Goal: Information Seeking & Learning: Find specific fact

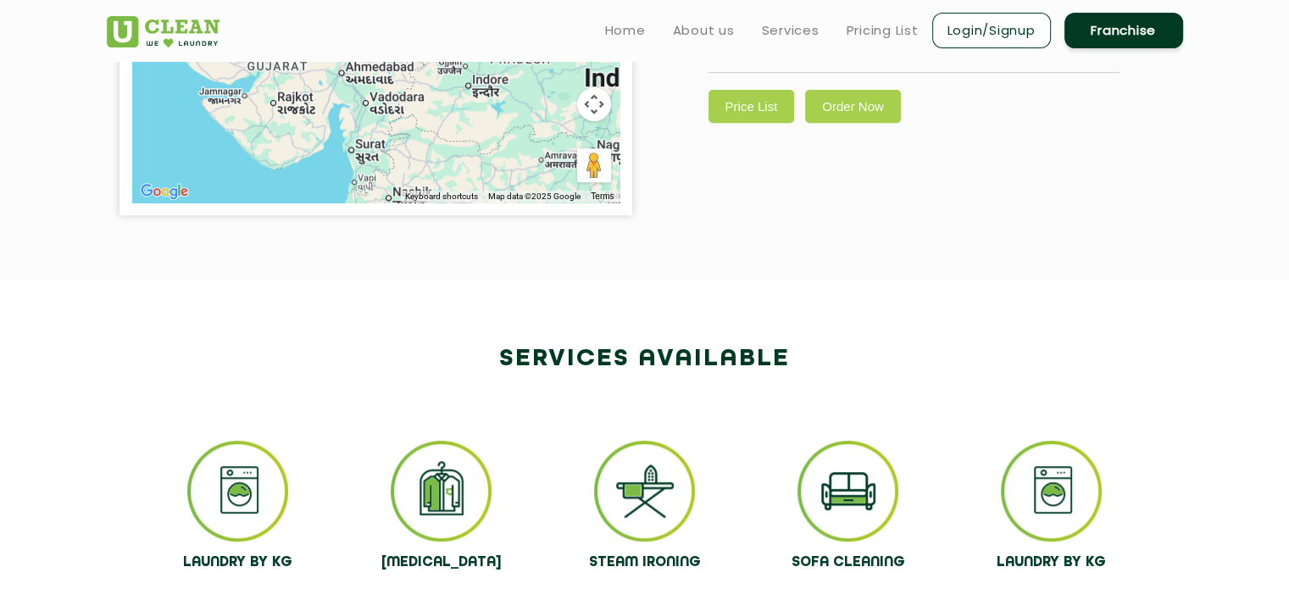
scroll to position [688, 0]
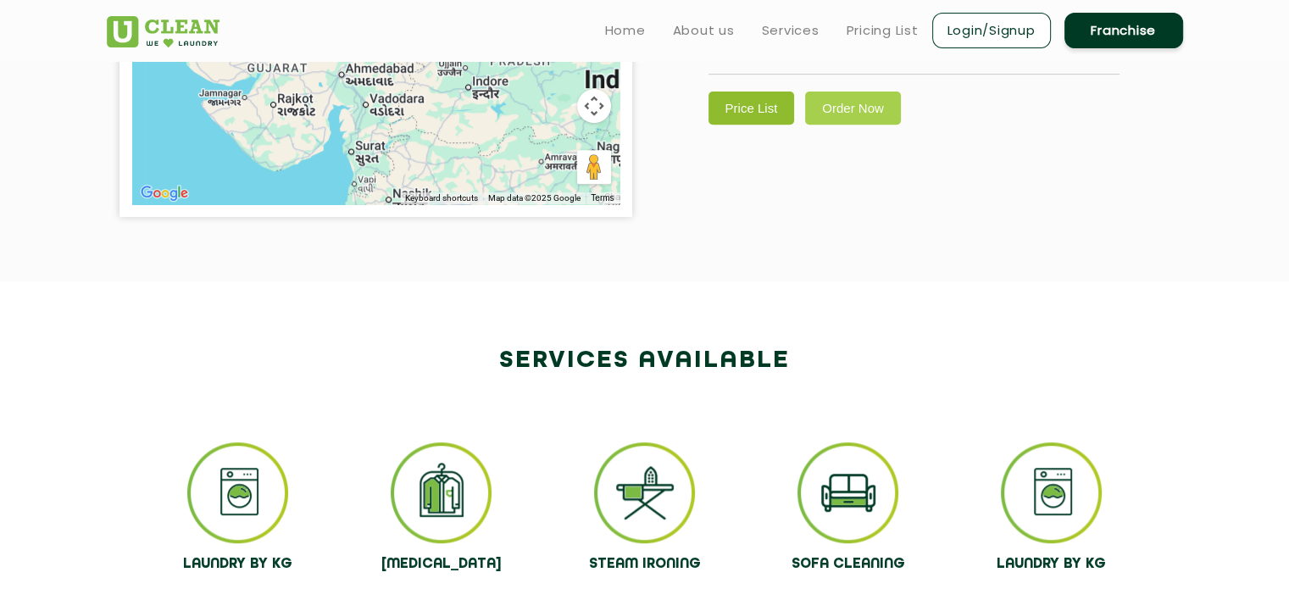
click at [775, 108] on link "Price List" at bounding box center [751, 108] width 86 height 33
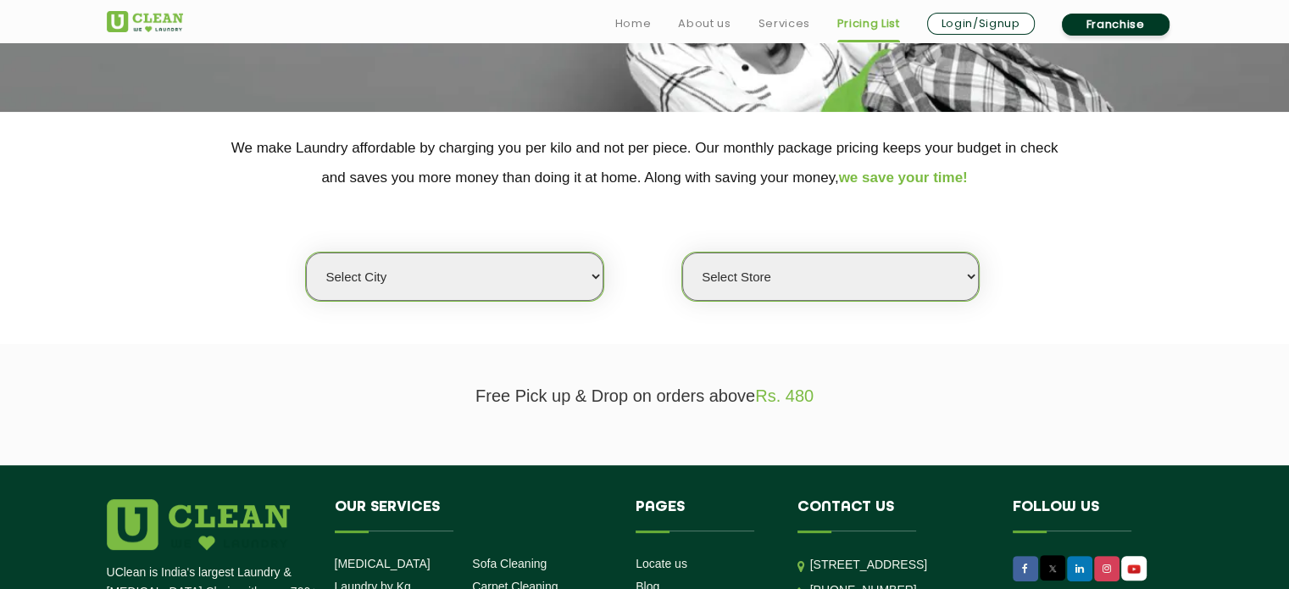
scroll to position [283, 0]
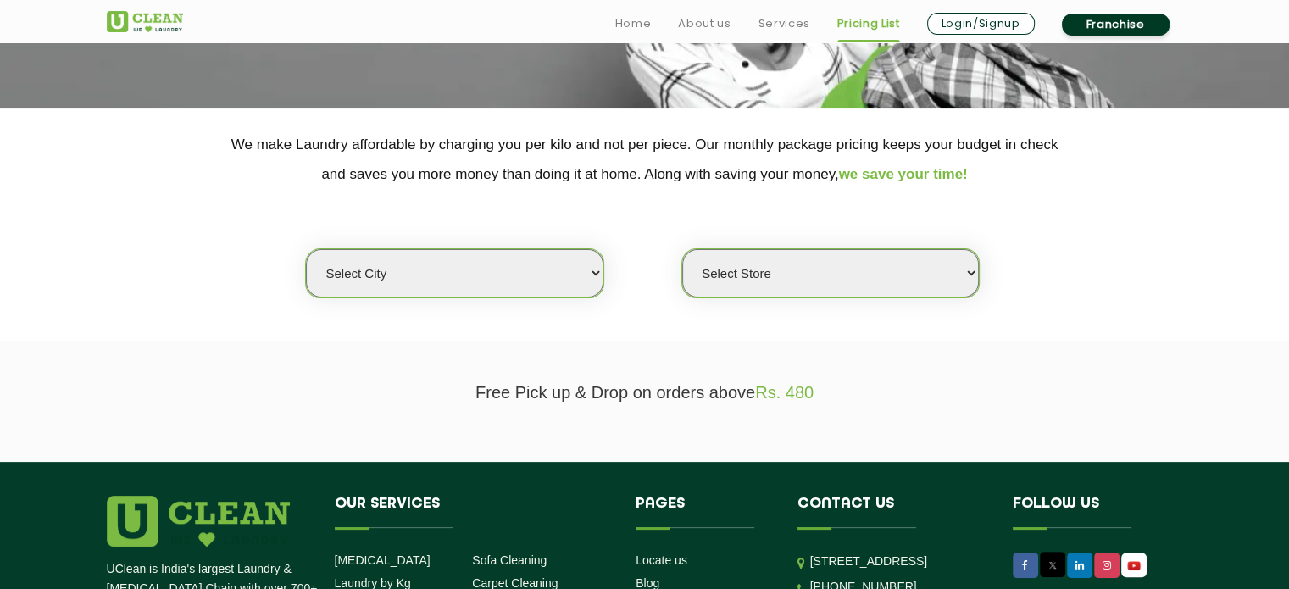
click at [494, 286] on select "Select city [GEOGRAPHIC_DATA] [GEOGRAPHIC_DATA] [GEOGRAPHIC_DATA] [GEOGRAPHIC_D…" at bounding box center [454, 273] width 297 height 48
select select "18"
click at [306, 249] on select "Select city [GEOGRAPHIC_DATA] [GEOGRAPHIC_DATA] [GEOGRAPHIC_DATA] [GEOGRAPHIC_D…" at bounding box center [454, 273] width 297 height 48
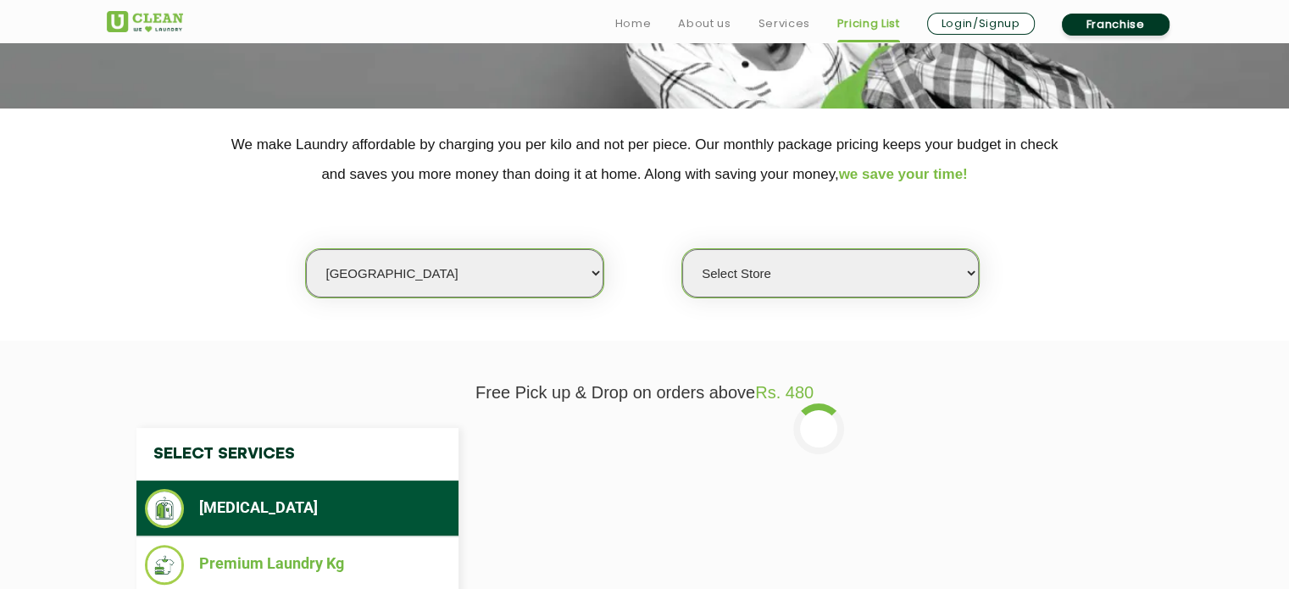
click at [737, 265] on select "Select Store [GEOGRAPHIC_DATA] [GEOGRAPHIC_DATA] [PERSON_NAME][GEOGRAPHIC_DATA]…" at bounding box center [830, 273] width 297 height 48
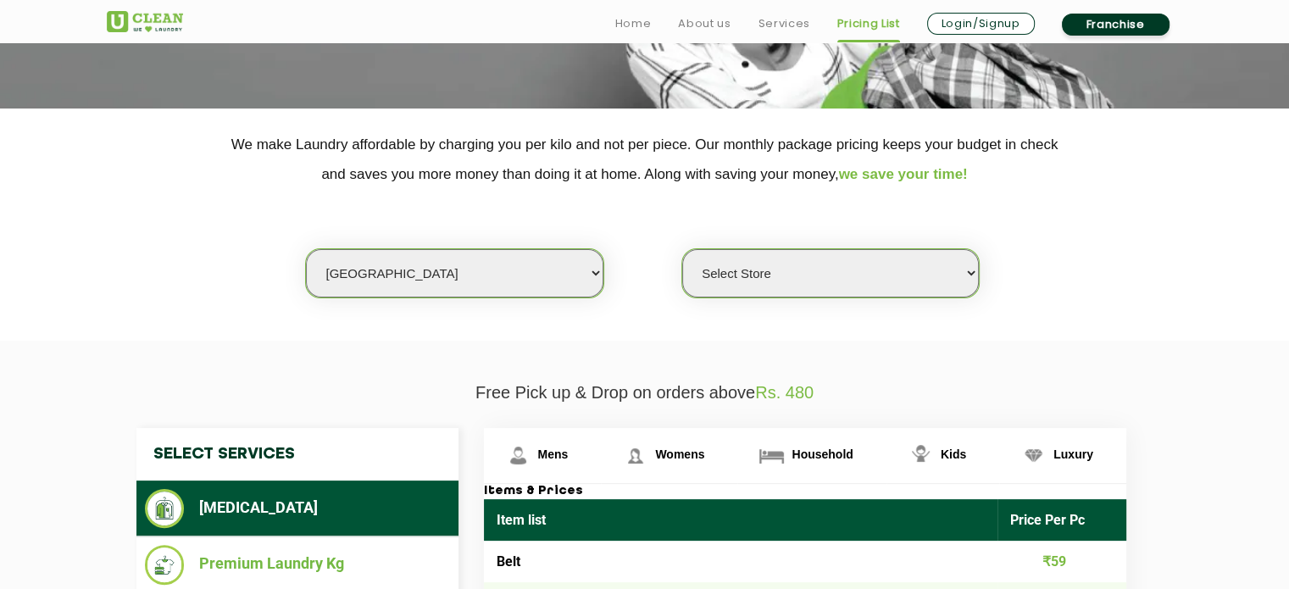
select select "307"
click at [682, 249] on select "Select Store [GEOGRAPHIC_DATA] [GEOGRAPHIC_DATA] [PERSON_NAME][GEOGRAPHIC_DATA]…" at bounding box center [830, 273] width 297 height 48
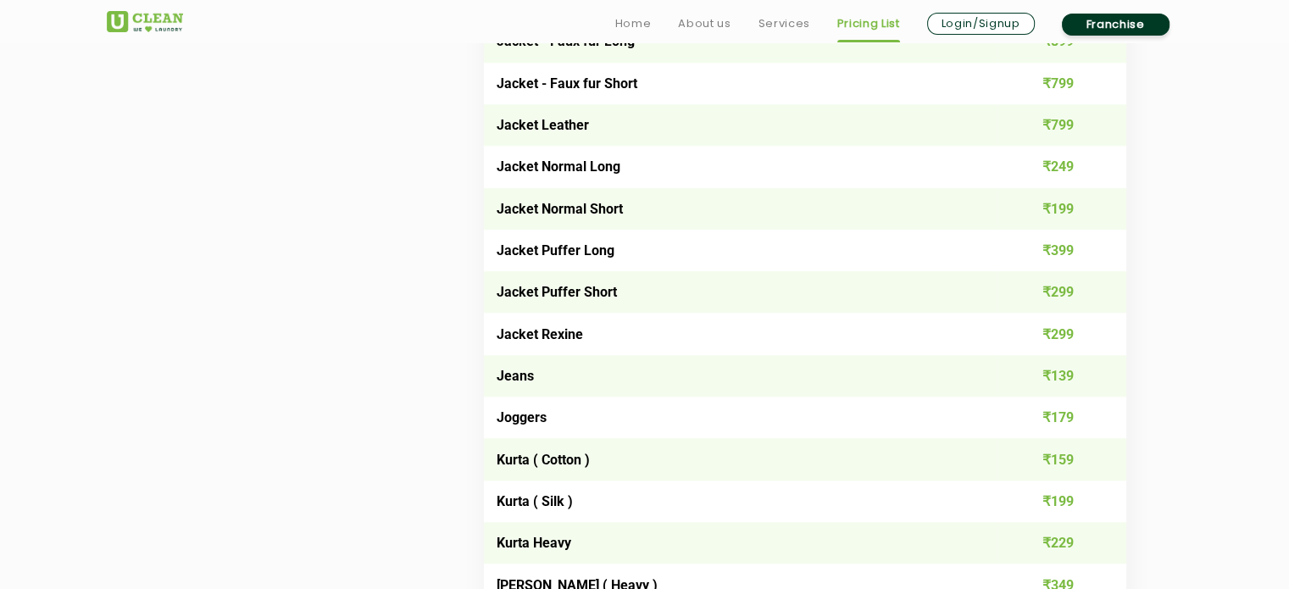
scroll to position [1432, 0]
